Goal: Book appointment/travel/reservation

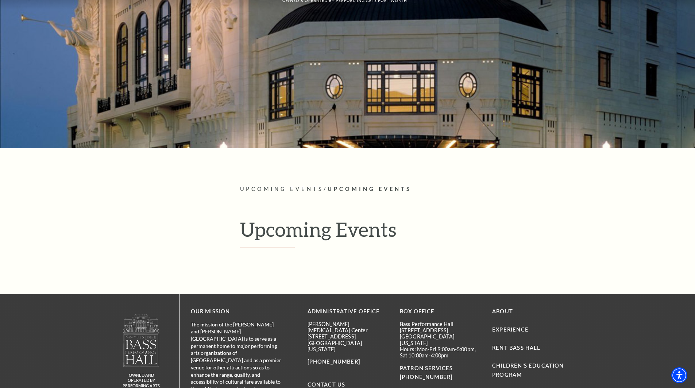
scroll to position [141, 0]
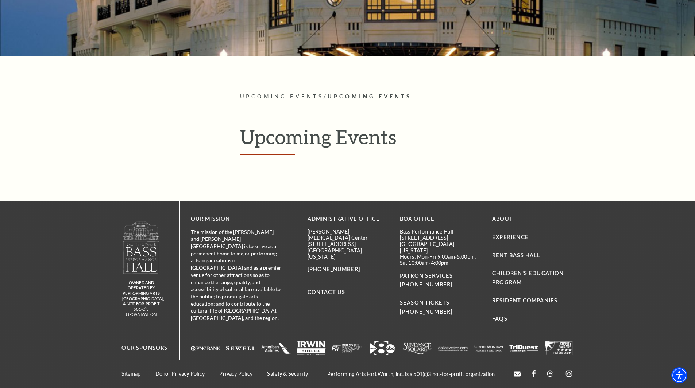
click at [270, 140] on h1 "Upcoming Events" at bounding box center [407, 140] width 334 height 30
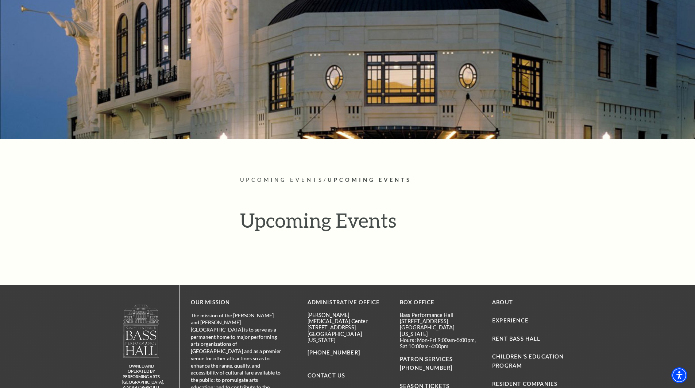
scroll to position [0, 0]
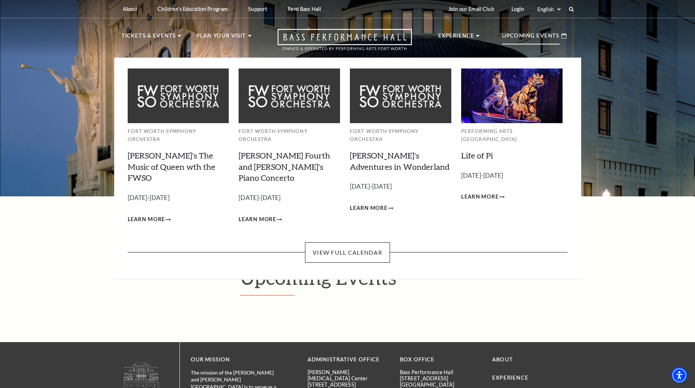
click at [535, 35] on p "Upcoming Events" at bounding box center [531, 37] width 58 height 13
click at [379, 243] on link "View Full Calendar" at bounding box center [347, 253] width 85 height 20
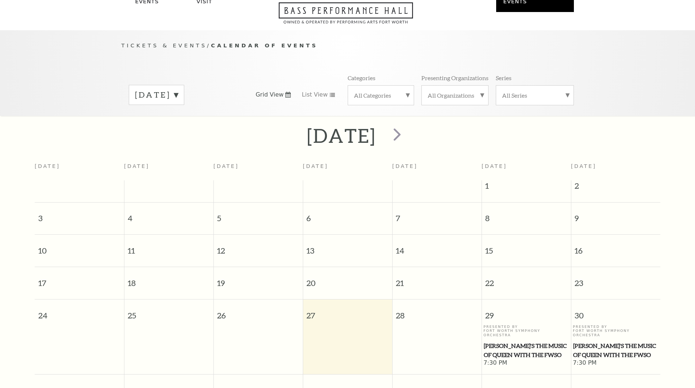
scroll to position [65, 0]
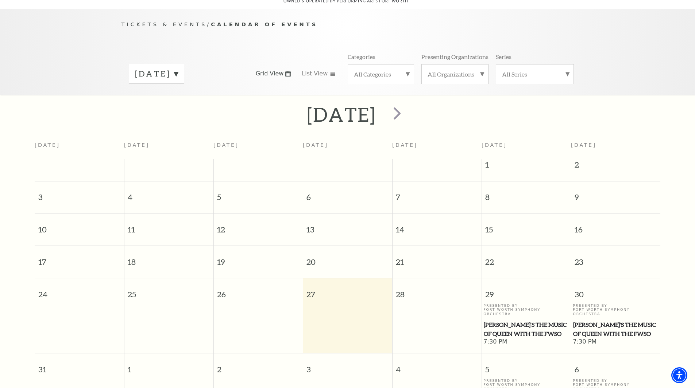
click at [402, 71] on div "All Categories" at bounding box center [381, 74] width 66 height 20
click at [368, 140] on label "Symphony" at bounding box center [381, 146] width 54 height 12
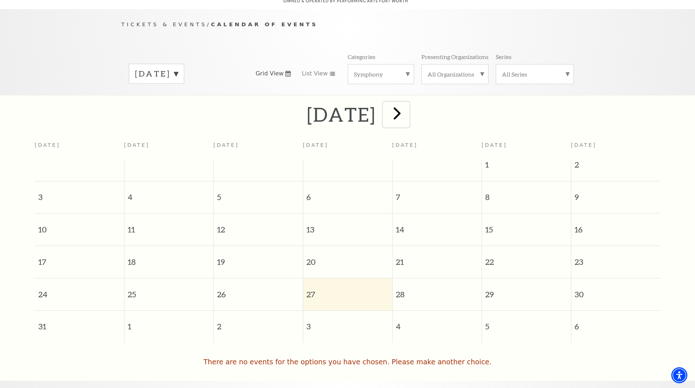
click at [407, 107] on span "next" at bounding box center [397, 113] width 21 height 21
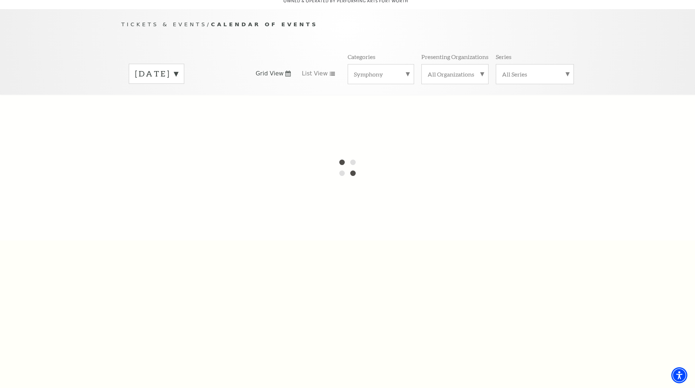
click at [178, 68] on label "August 2025" at bounding box center [156, 73] width 43 height 11
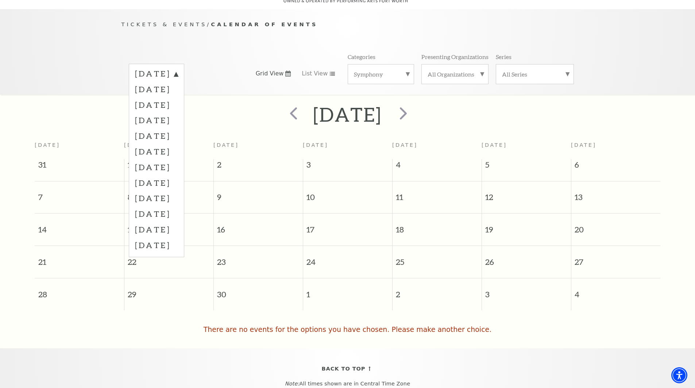
click at [97, 65] on div "Tickets & Events / Calendar of Events August 2025 September 2025 October 2025 N…" at bounding box center [347, 52] width 695 height 86
click at [261, 41] on div "Tickets & Events / Calendar of Events August 2025 September 2025 October 2025 N…" at bounding box center [347, 57] width 467 height 74
click at [386, 64] on div "All Categories Symphony" at bounding box center [381, 74] width 66 height 20
click at [385, 70] on label "All Categories" at bounding box center [381, 74] width 54 height 9
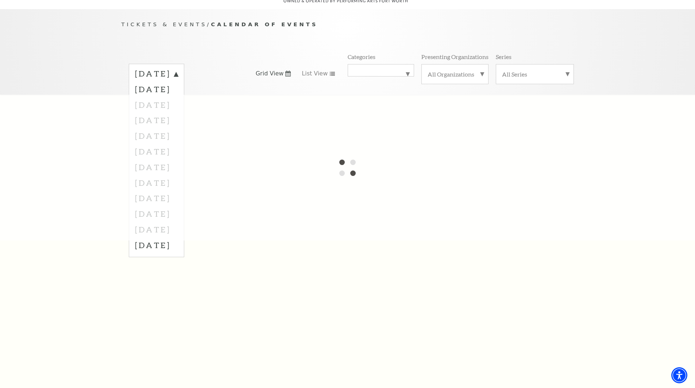
click at [474, 73] on div "All Organizations" at bounding box center [454, 74] width 67 height 20
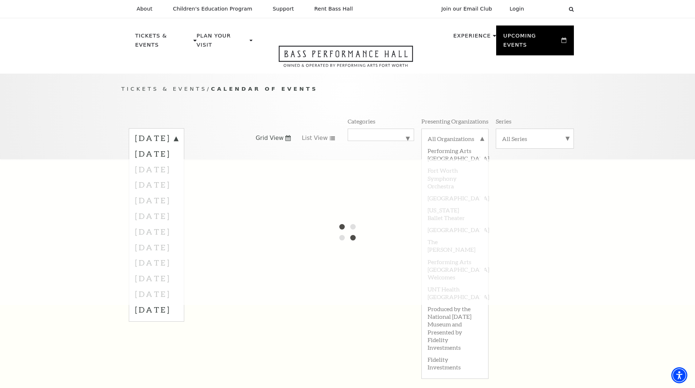
click at [243, 89] on div "Tickets & Events / Calendar of Events August 2025 September 2025 October 2025 N…" at bounding box center [347, 122] width 467 height 74
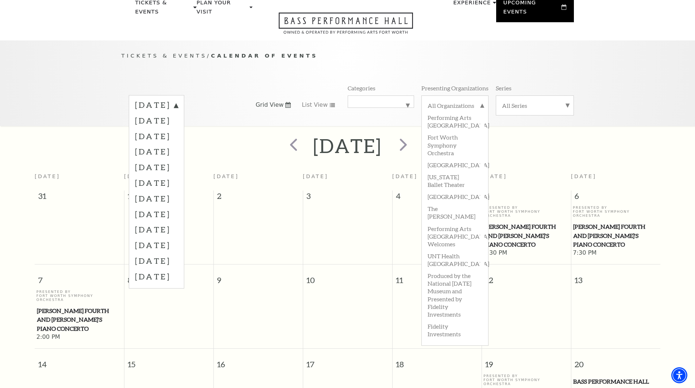
scroll to position [28, 0]
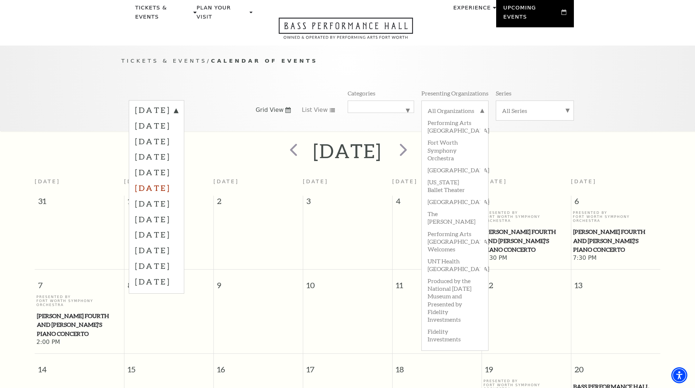
click at [178, 182] on label "January 2026" at bounding box center [156, 188] width 43 height 16
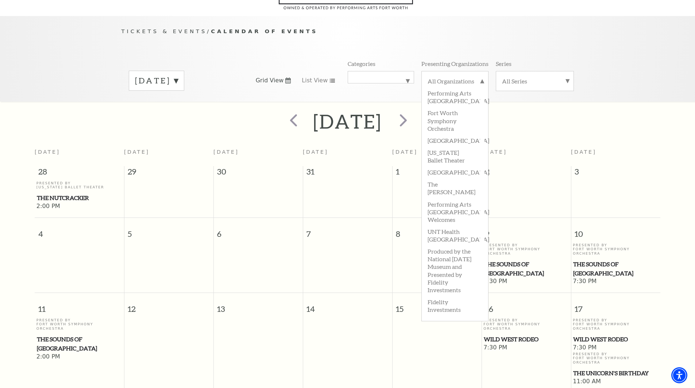
scroll to position [65, 0]
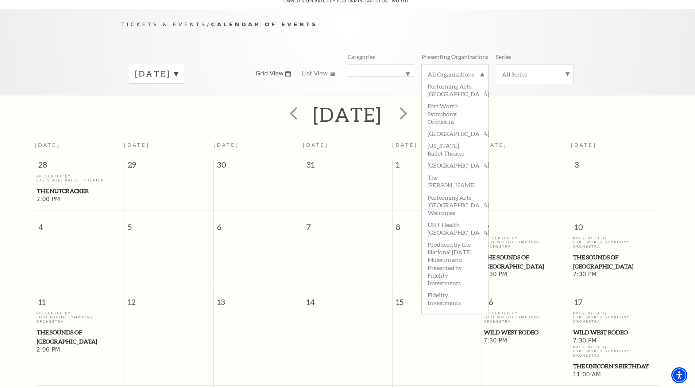
click at [615, 58] on div "Tickets & Events / Calendar of Events January 2026 Grid View List View Categori…" at bounding box center [347, 52] width 695 height 86
click at [591, 253] on span "The Sounds of [GEOGRAPHIC_DATA]" at bounding box center [615, 262] width 85 height 18
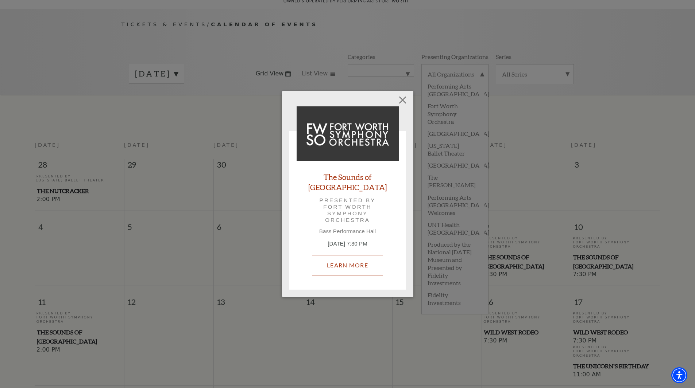
click at [356, 262] on link "Learn More" at bounding box center [347, 265] width 71 height 20
